Goal: Task Accomplishment & Management: Manage account settings

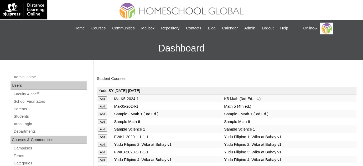
click at [113, 78] on link "Student Courses" at bounding box center [111, 78] width 29 height 4
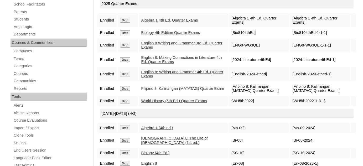
scroll to position [95, 0]
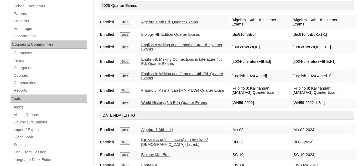
click at [125, 24] on input "Drop" at bounding box center [125, 22] width 10 height 5
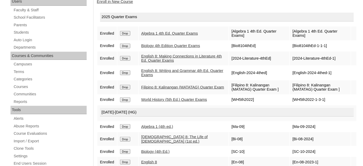
scroll to position [48, 0]
